Goal: Transaction & Acquisition: Purchase product/service

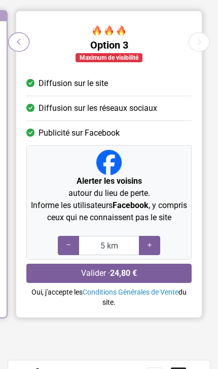
scroll to position [129, 0]
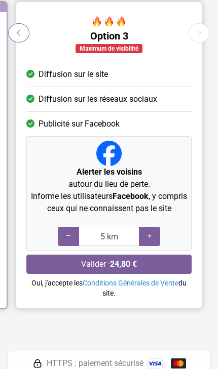
click at [159, 235] on div at bounding box center [149, 236] width 21 height 19
click at [155, 239] on div at bounding box center [149, 236] width 21 height 19
click at [150, 238] on icon at bounding box center [149, 237] width 8 height 10
click at [152, 233] on icon at bounding box center [149, 237] width 8 height 10
click at [156, 239] on div at bounding box center [149, 236] width 21 height 19
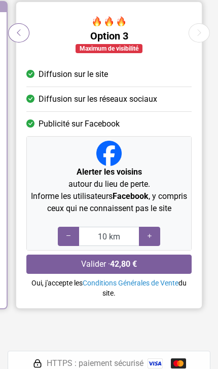
click at [66, 234] on icon at bounding box center [68, 237] width 8 height 10
click at [67, 239] on icon at bounding box center [68, 237] width 8 height 10
click at [65, 234] on icon at bounding box center [68, 237] width 8 height 10
click at [64, 230] on div at bounding box center [68, 236] width 21 height 19
click at [67, 229] on div at bounding box center [68, 236] width 21 height 19
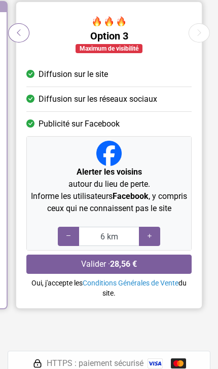
type input "5 km"
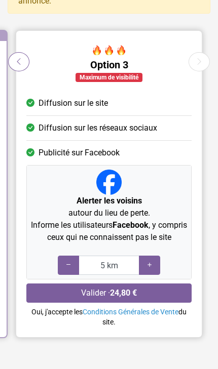
scroll to position [99, 0]
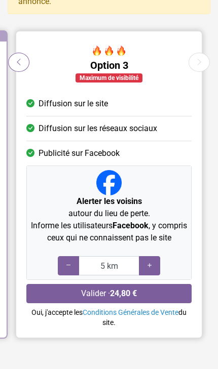
click at [163, 291] on button "Valider · 24,80 €" at bounding box center [108, 293] width 165 height 19
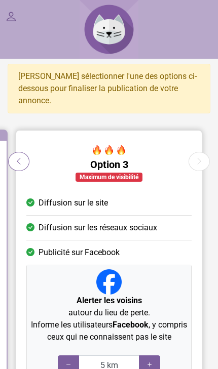
scroll to position [30, 0]
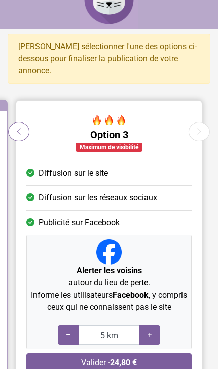
click at [27, 123] on button "Option précédente" at bounding box center [18, 131] width 21 height 19
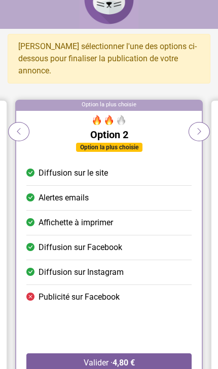
scroll to position [0, 0]
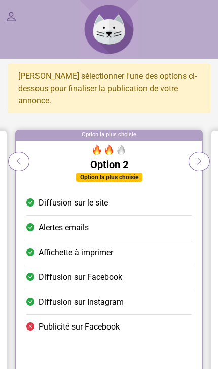
click at [23, 152] on button "Option précédente" at bounding box center [18, 161] width 21 height 19
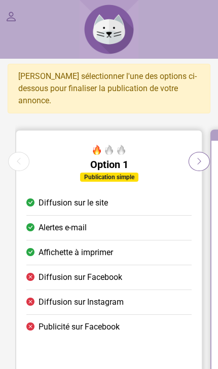
click at [184, 315] on li "Publicité sur Facebook" at bounding box center [108, 327] width 165 height 24
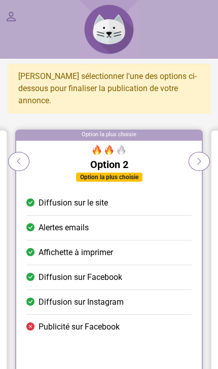
click at [201, 152] on button "Option suivante" at bounding box center [198, 161] width 21 height 19
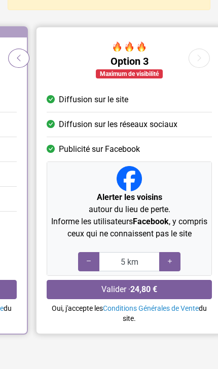
scroll to position [104, 0]
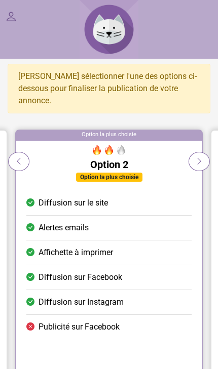
click at [12, 19] on link at bounding box center [11, 17] width 12 height 14
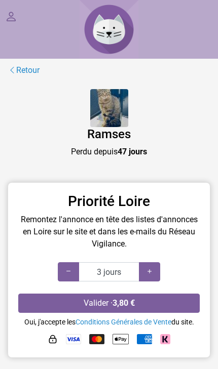
click at [107, 108] on img at bounding box center [109, 108] width 38 height 38
click at [120, 116] on img at bounding box center [109, 108] width 38 height 38
click at [16, 14] on link at bounding box center [11, 17] width 12 height 14
